Goal: Transaction & Acquisition: Book appointment/travel/reservation

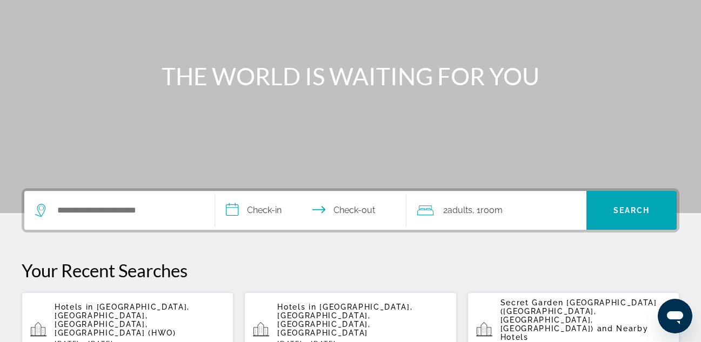
scroll to position [127, 0]
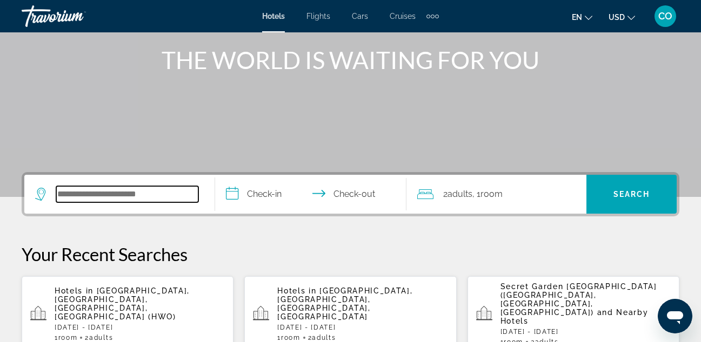
click at [124, 196] on input "Search hotel destination" at bounding box center [127, 194] width 142 height 16
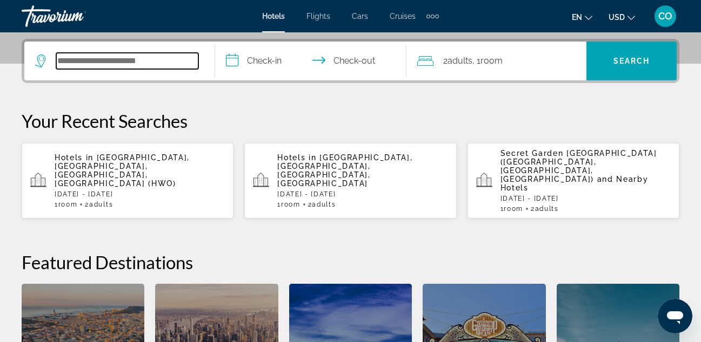
scroll to position [264, 0]
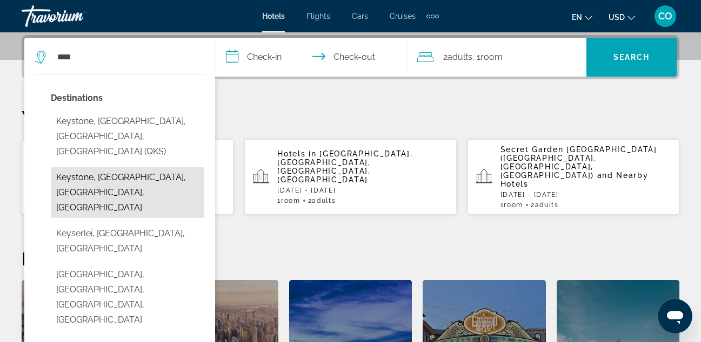
click at [116, 168] on button "Keystone, [GEOGRAPHIC_DATA], [GEOGRAPHIC_DATA], [GEOGRAPHIC_DATA]" at bounding box center [127, 192] width 153 height 51
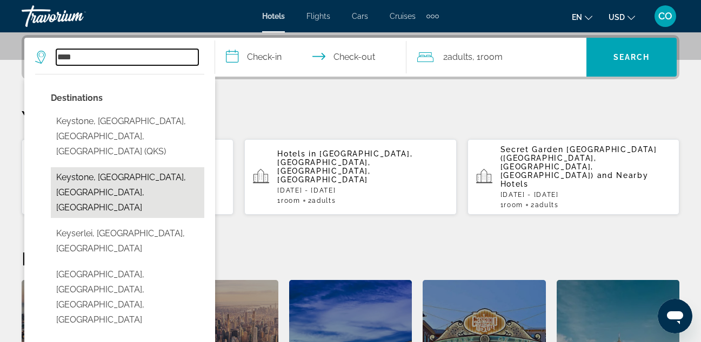
type input "**********"
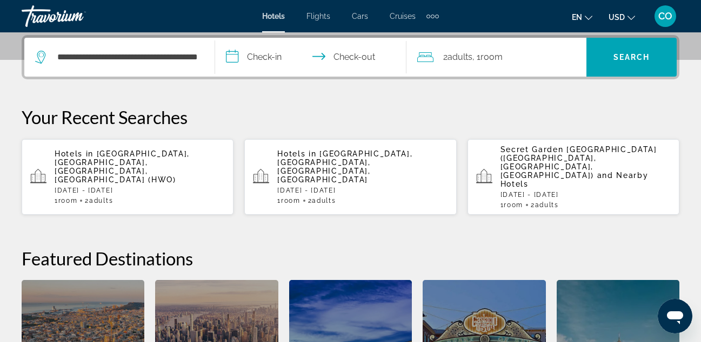
click at [281, 59] on input "**********" at bounding box center [312, 59] width 195 height 42
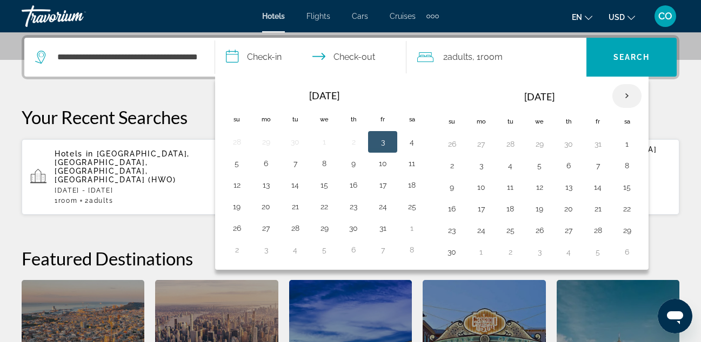
click at [623, 86] on th "Next month" at bounding box center [626, 96] width 29 height 24
click at [243, 234] on button "28" at bounding box center [236, 230] width 17 height 15
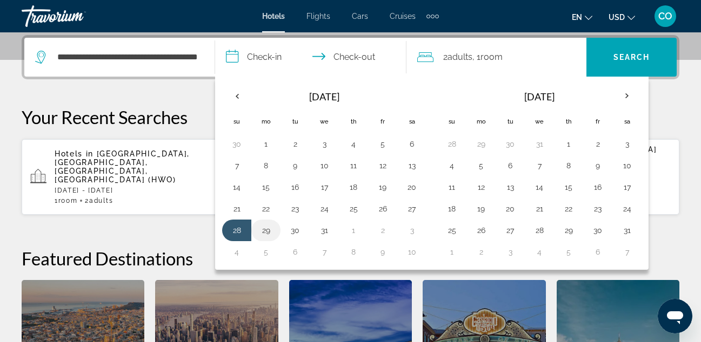
click at [261, 231] on button "29" at bounding box center [265, 230] width 17 height 15
type input "**********"
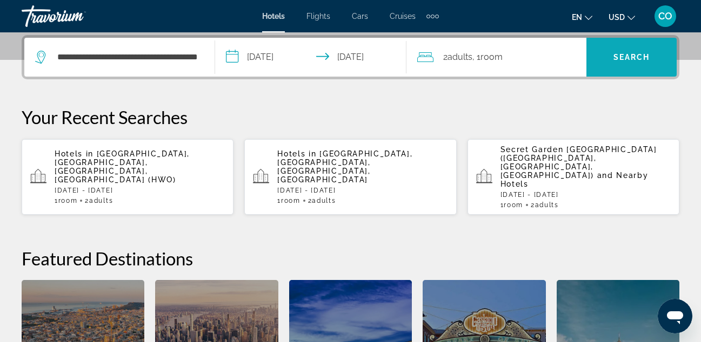
click at [600, 53] on span "Search" at bounding box center [631, 57] width 90 height 26
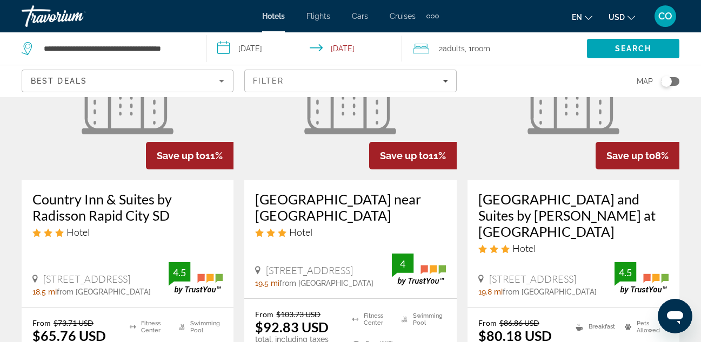
scroll to position [127, 0]
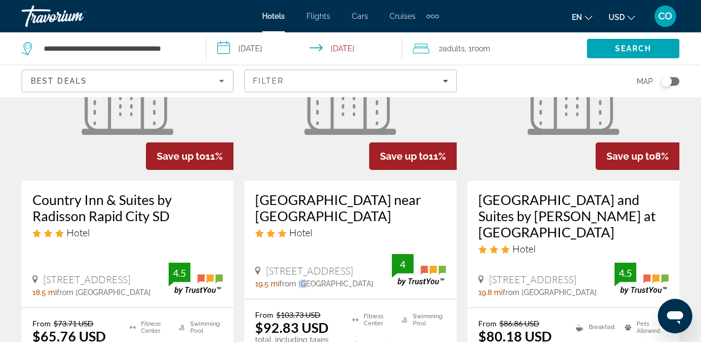
click at [307, 282] on div "[GEOGRAPHIC_DATA] near [GEOGRAPHIC_DATA] Hotel [STREET_ADDRESS] 19.5 mi from [G…" at bounding box center [350, 240] width 212 height 118
click at [332, 281] on span "from [GEOGRAPHIC_DATA]" at bounding box center [326, 284] width 94 height 9
click at [322, 280] on span "from [GEOGRAPHIC_DATA]" at bounding box center [326, 284] width 94 height 9
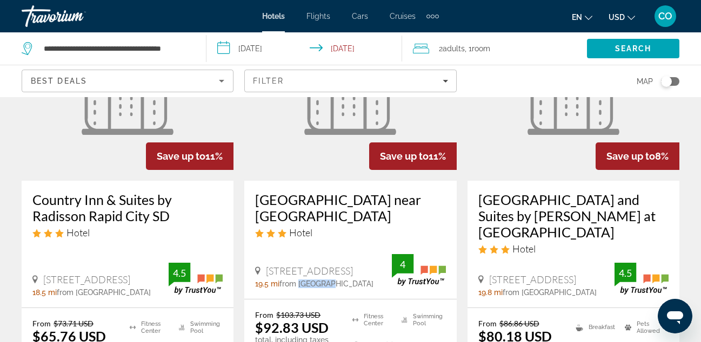
drag, startPoint x: 301, startPoint y: 276, endPoint x: 332, endPoint y: 280, distance: 31.1
click at [332, 280] on span "from [GEOGRAPHIC_DATA]" at bounding box center [326, 284] width 94 height 9
copy span "Keystone"
click at [377, 118] on img "Main content" at bounding box center [350, 94] width 92 height 81
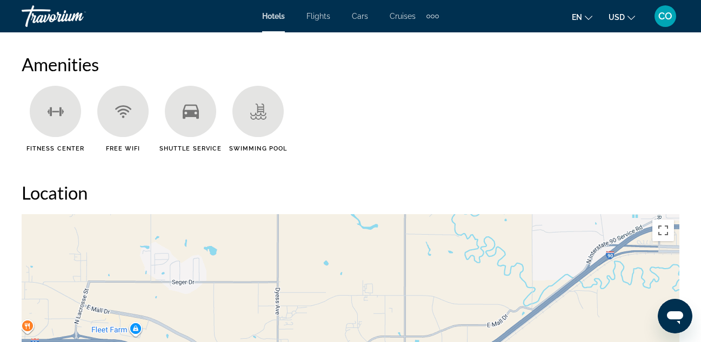
scroll to position [1041, 0]
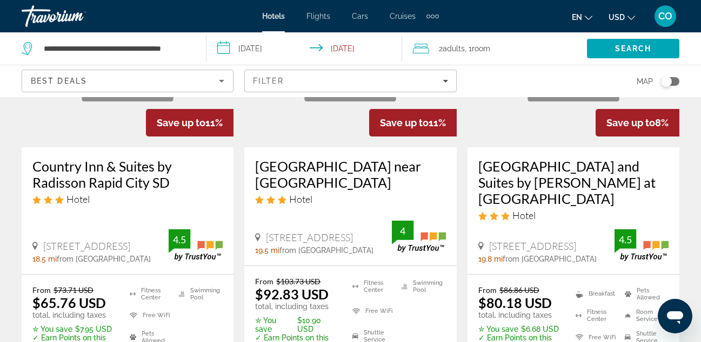
scroll to position [161, 0]
click at [119, 123] on figure "Main content" at bounding box center [128, 60] width 212 height 173
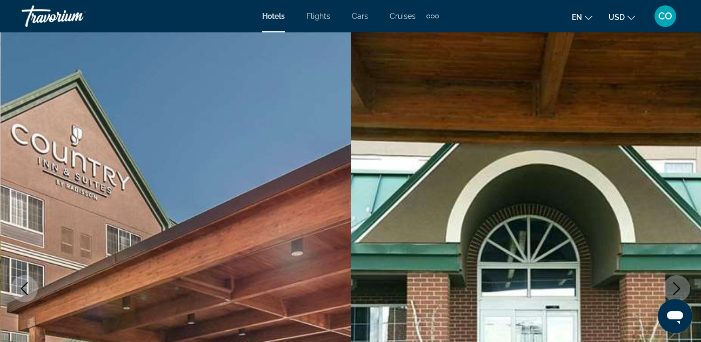
click at [289, 200] on img "Main content" at bounding box center [176, 288] width 351 height 513
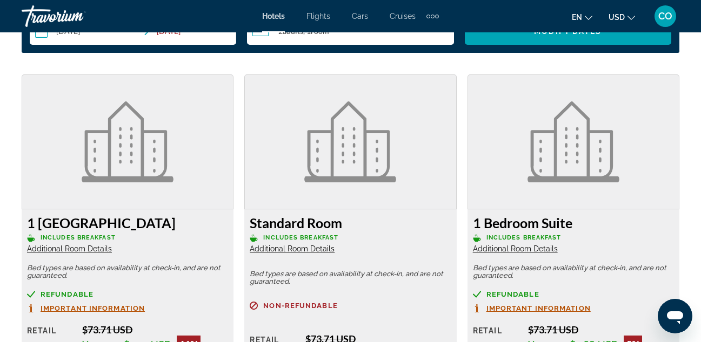
scroll to position [1627, 0]
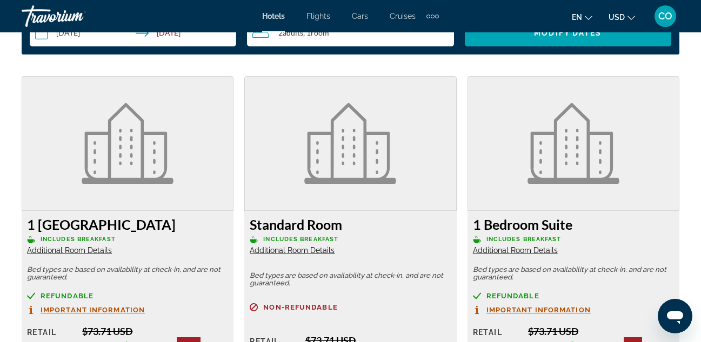
click at [210, 131] on figure "Main content" at bounding box center [127, 144] width 211 height 134
